Goal: Task Accomplishment & Management: Complete application form

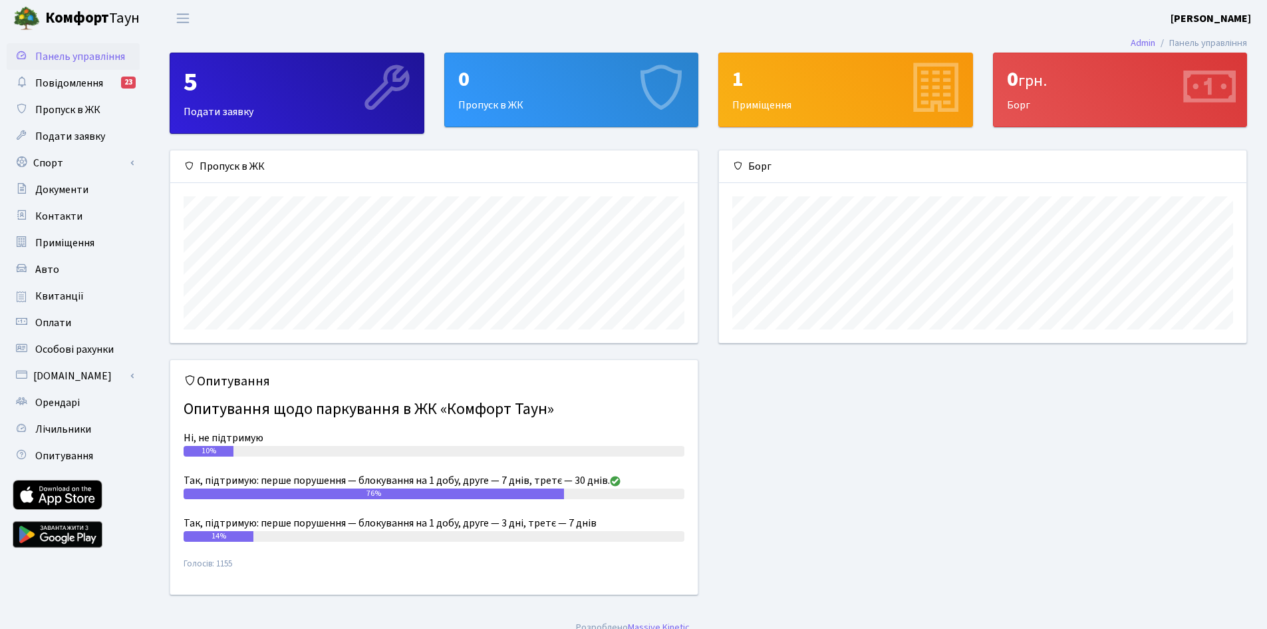
scroll to position [192, 528]
click at [530, 104] on div "0 Пропуск в ЖК" at bounding box center [571, 89] width 253 height 73
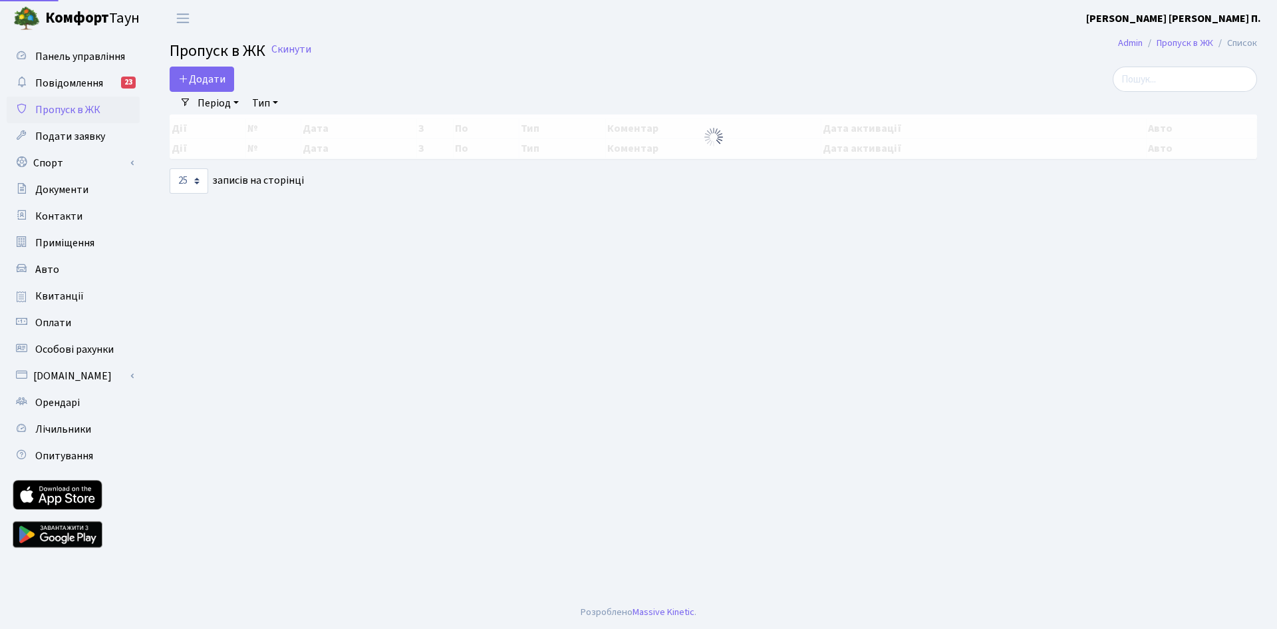
select select "25"
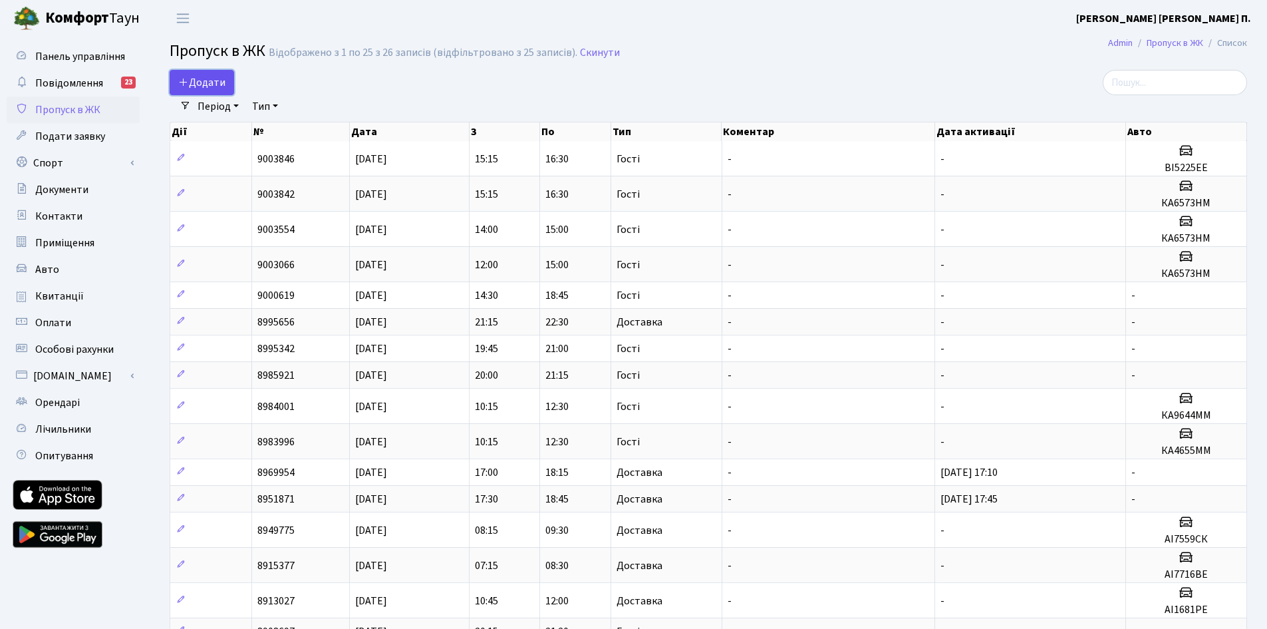
click at [217, 90] on link "Додати" at bounding box center [202, 82] width 65 height 25
